Goal: Find specific page/section: Find specific page/section

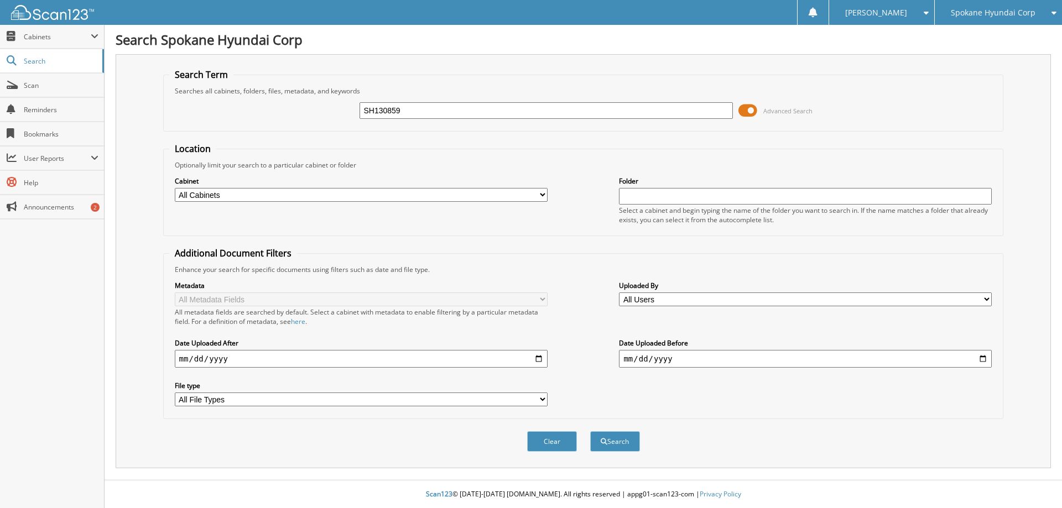
type input "SH130859"
click at [590, 431] on button "Search" at bounding box center [615, 441] width 50 height 20
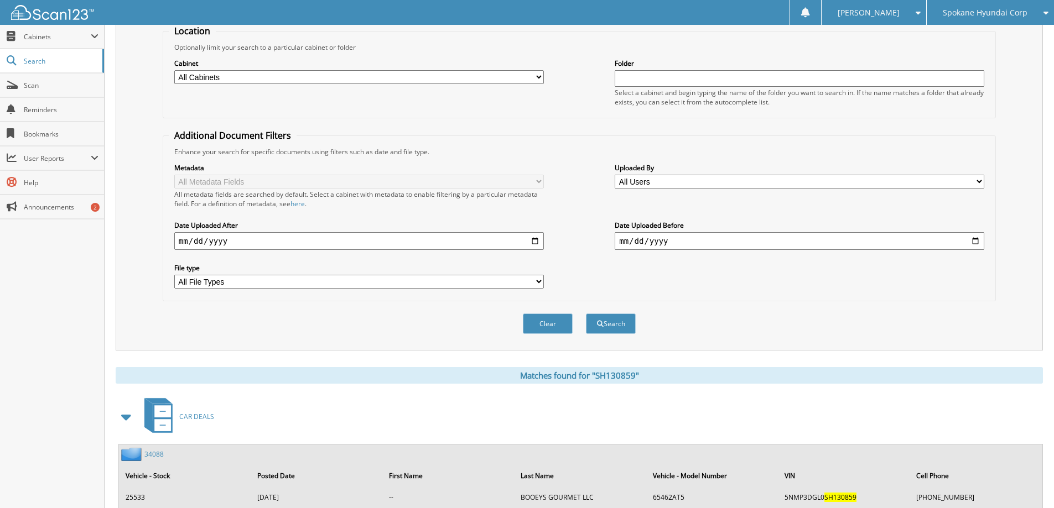
scroll to position [154, 0]
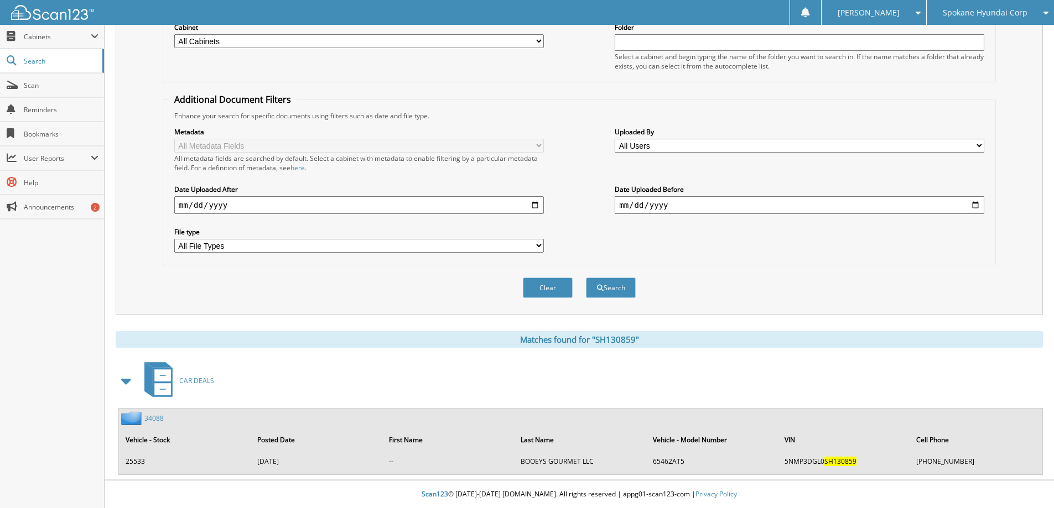
click at [161, 419] on link "34088" at bounding box center [153, 418] width 19 height 9
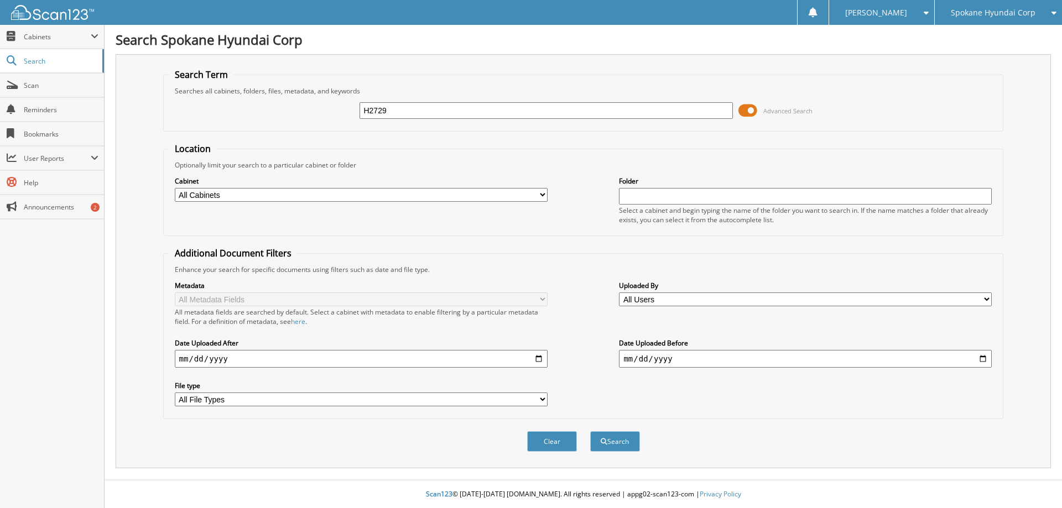
type input "H2729"
click at [590, 431] on button "Search" at bounding box center [615, 441] width 50 height 20
click at [35, 40] on span "Cabinets" at bounding box center [57, 36] width 67 height 9
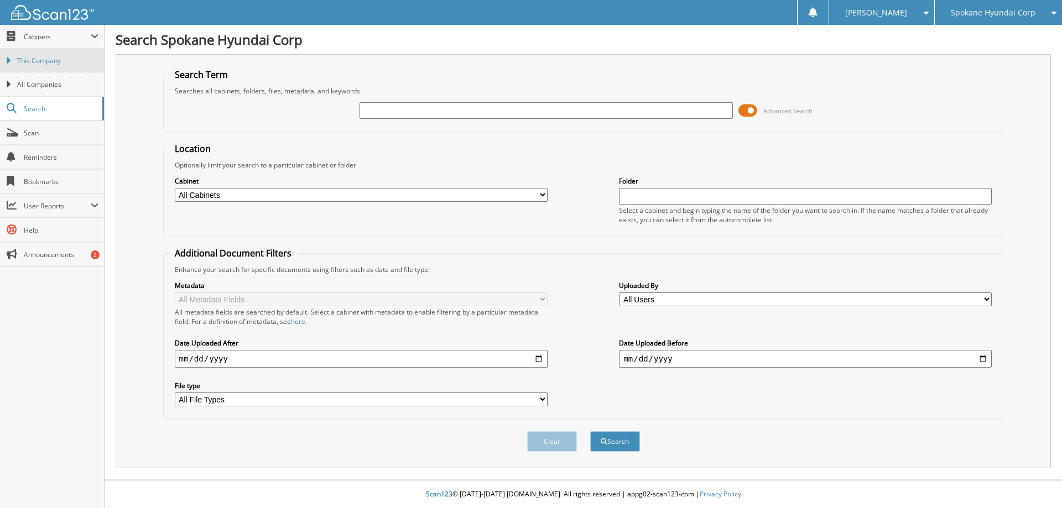
click at [48, 64] on span "This Company" at bounding box center [57, 61] width 81 height 10
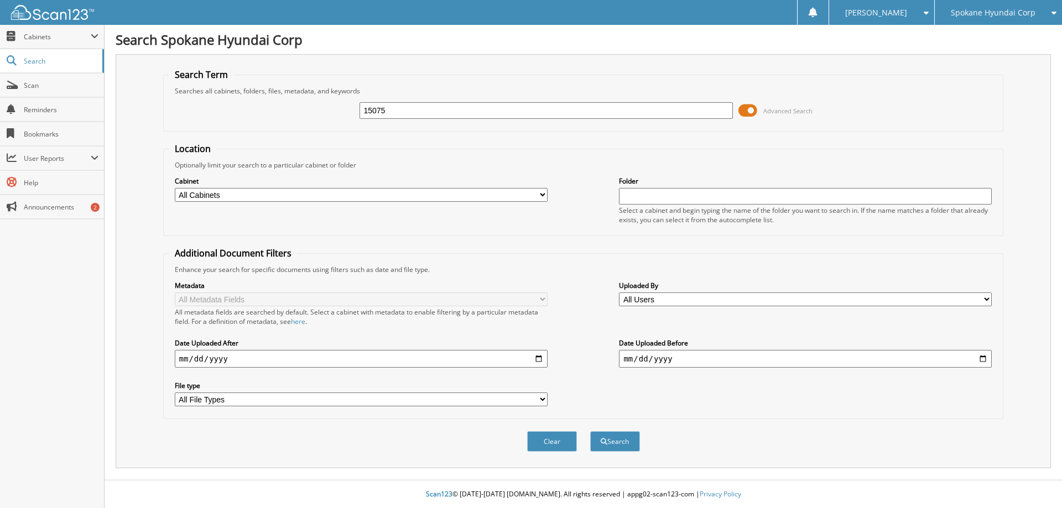
type input "15075"
click at [590, 431] on button "Search" at bounding box center [615, 441] width 50 height 20
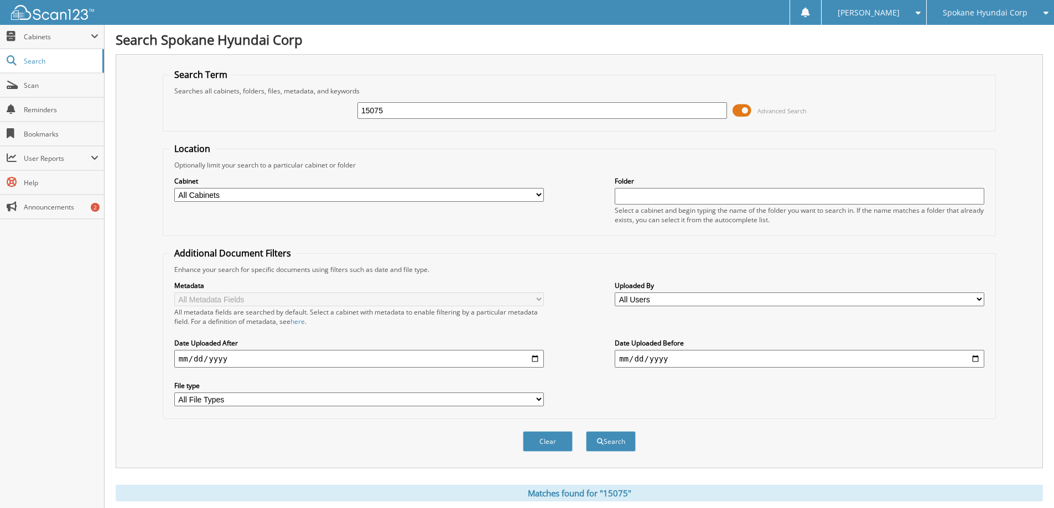
drag, startPoint x: 403, startPoint y: 110, endPoint x: 329, endPoint y: 107, distance: 74.7
click at [329, 107] on div "15075 Advanced Search" at bounding box center [579, 111] width 821 height 30
type input "MC [PERSON_NAME]"
click at [586, 431] on button "Search" at bounding box center [611, 441] width 50 height 20
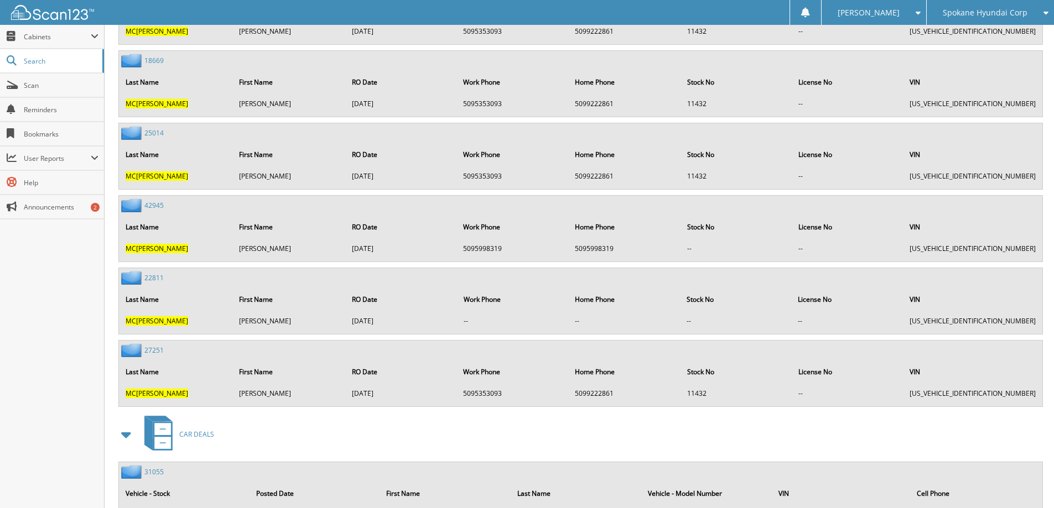
scroll to position [913, 0]
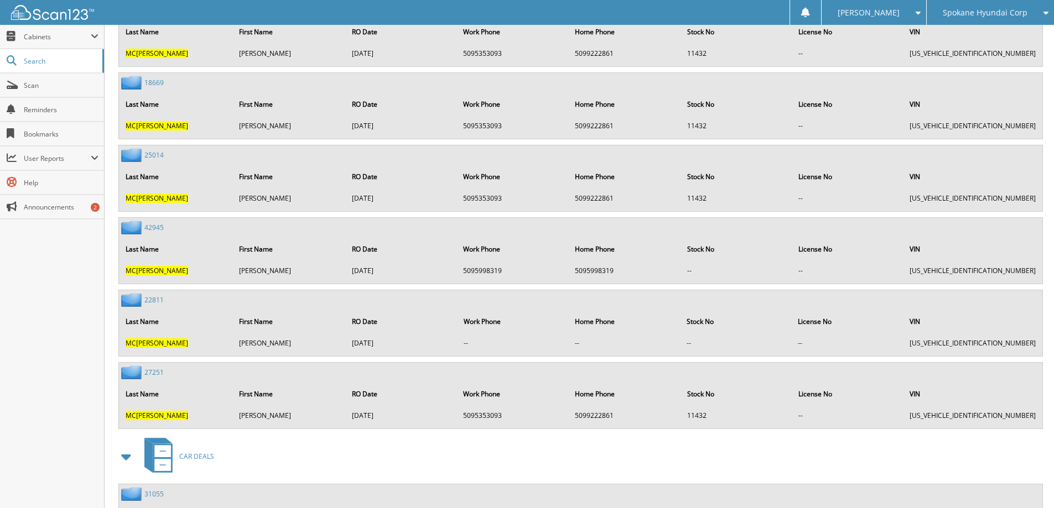
drag, startPoint x: 154, startPoint y: 274, endPoint x: 150, endPoint y: 301, distance: 27.4
click at [150, 301] on link "22811" at bounding box center [153, 299] width 19 height 9
